Goal: Share content: Share content

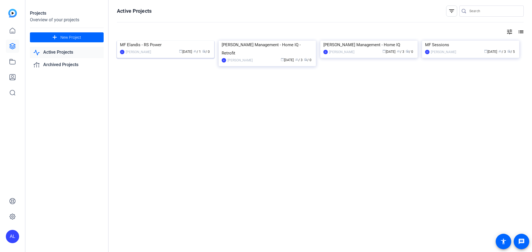
click at [194, 41] on img at bounding box center [165, 41] width 97 height 0
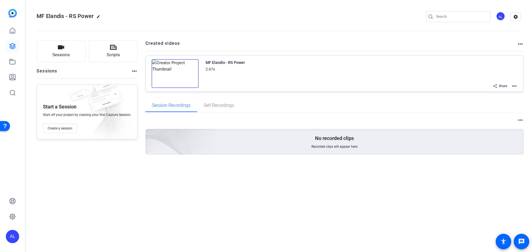
click at [501, 85] on span "Share" at bounding box center [503, 86] width 8 height 4
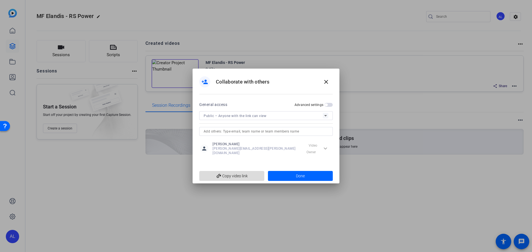
click at [239, 173] on span "add_link Copy video link" at bounding box center [232, 176] width 56 height 11
click at [327, 83] on mat-icon "close" at bounding box center [326, 82] width 7 height 7
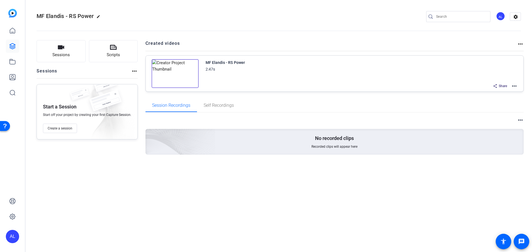
click at [374, 75] on div "MF Elandis - RS Power 2:47s Share more_horiz" at bounding box center [362, 74] width 312 height 30
click at [188, 72] on img at bounding box center [174, 73] width 47 height 29
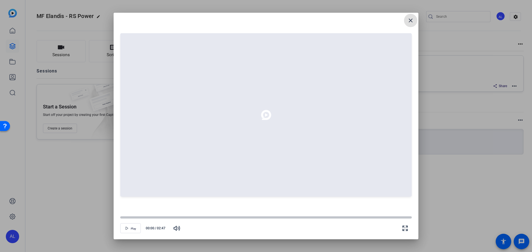
click at [410, 17] on button "close" at bounding box center [410, 20] width 13 height 13
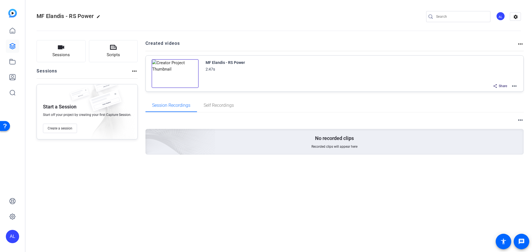
click at [514, 84] on mat-icon "more_horiz" at bounding box center [514, 86] width 7 height 7
